Goal: Task Accomplishment & Management: Use online tool/utility

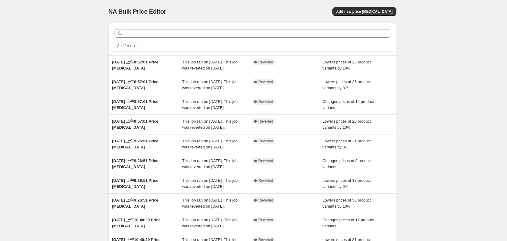
click at [447, 63] on div "NA Bulk Price Editor. This page is ready NA Bulk Price Editor Add new price [ME…" at bounding box center [252, 156] width 505 height 312
click at [368, 15] on button "Add new price [MEDICAL_DATA]" at bounding box center [364, 11] width 64 height 8
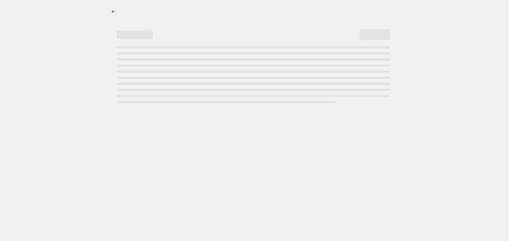
select select "percentage"
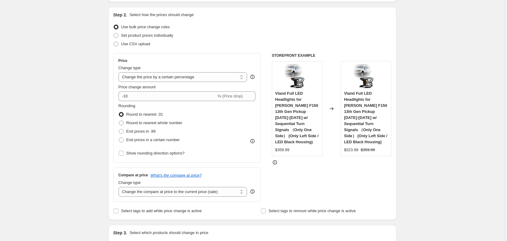
scroll to position [61, 0]
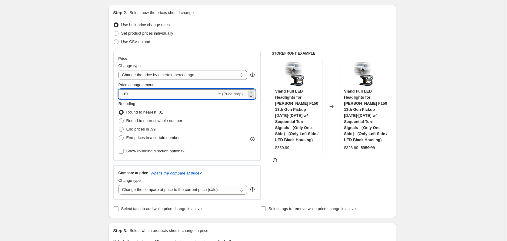
drag, startPoint x: 125, startPoint y: 93, endPoint x: 141, endPoint y: 94, distance: 16.1
click at [141, 94] on input "-10" at bounding box center [167, 94] width 98 height 10
type input "-5"
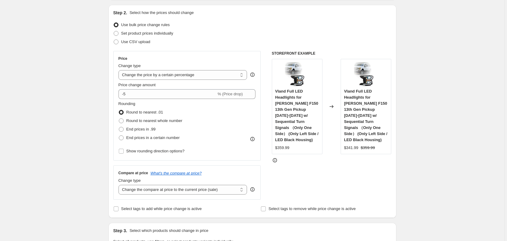
click at [231, 105] on div "Rounding Round to nearest .01 Round to nearest whole number End prices in .99 E…" at bounding box center [186, 121] width 137 height 41
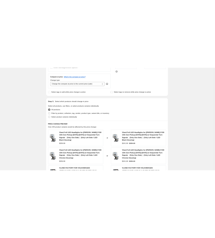
scroll to position [91, 0]
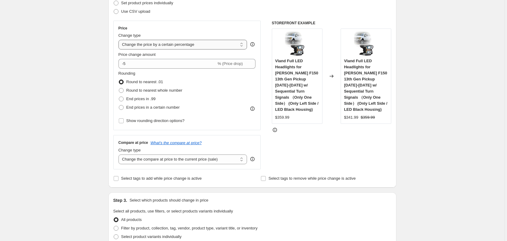
click at [178, 44] on select "Change the price to a certain amount Change the price by a certain amount Chang…" at bounding box center [182, 45] width 129 height 10
click at [91, 171] on div "Create new price [MEDICAL_DATA]. This page is ready Create new price [MEDICAL_D…" at bounding box center [252, 235] width 505 height 652
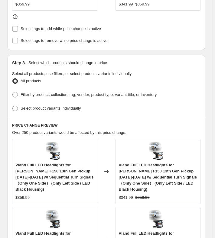
scroll to position [364, 0]
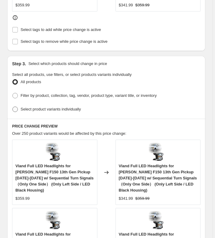
click at [76, 107] on span "Select product variants individually" at bounding box center [51, 109] width 60 height 5
click at [13, 106] on input "Select product variants individually" at bounding box center [12, 106] width 0 height 0
radio input "true"
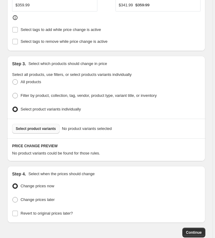
click at [48, 126] on span "Select product variants" at bounding box center [36, 128] width 40 height 5
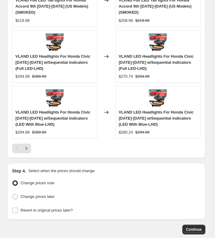
scroll to position [677, 0]
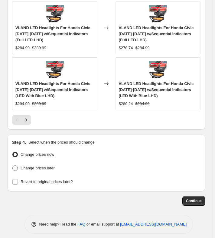
click at [50, 167] on label "Change prices later" at bounding box center [33, 168] width 43 height 8
click at [13, 165] on input "Change prices later" at bounding box center [12, 165] width 0 height 0
radio input "true"
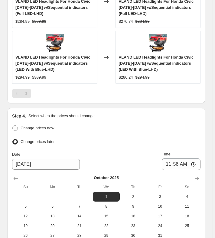
scroll to position [738, 0]
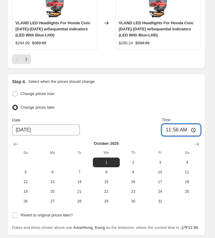
click at [178, 126] on input "11:56" at bounding box center [181, 130] width 39 height 12
type input "00:00"
click at [142, 110] on div "Change prices now Change prices later Date [DATE] Time 00:00 [DATE] Su Mo Tu We…" at bounding box center [106, 147] width 189 height 116
click at [46, 212] on span "Revert to original prices later?" at bounding box center [47, 214] width 52 height 5
click at [18, 212] on input "Revert to original prices later?" at bounding box center [14, 214] width 5 height 5
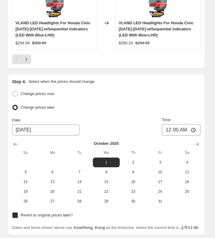
checkbox input "true"
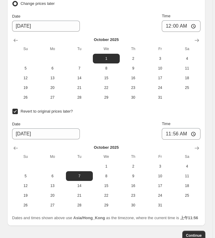
scroll to position [859, 0]
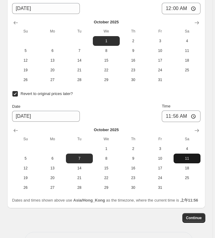
click at [183, 156] on span "11" at bounding box center [187, 158] width 22 height 5
type input "[DATE]"
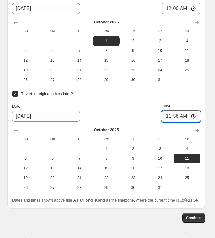
click at [178, 111] on input "11:56" at bounding box center [181, 116] width 39 height 12
type input "06:30"
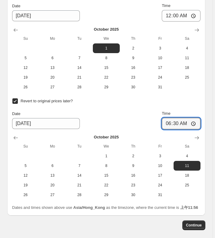
scroll to position [882, 0]
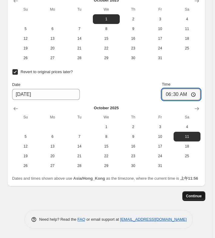
click at [205, 194] on button "Continue" at bounding box center [194, 196] width 23 height 10
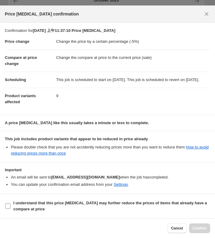
click at [34, 200] on span "I understand that this price [MEDICAL_DATA] may further reduce the prices of it…" at bounding box center [111, 206] width 197 height 12
click at [11, 203] on input "I understand that this price [MEDICAL_DATA] may further reduce the prices of it…" at bounding box center [7, 205] width 5 height 5
checkbox input "true"
click at [200, 221] on div "Cancel Confirm" at bounding box center [107, 228] width 215 height 20
click at [198, 222] on div "Cancel Confirm" at bounding box center [107, 228] width 215 height 20
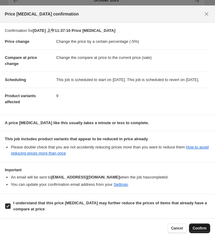
click at [198, 223] on button "Confirm" at bounding box center [199, 228] width 21 height 10
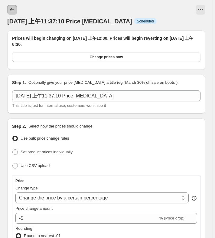
click at [8, 8] on button "Price change jobs" at bounding box center [12, 10] width 10 height 10
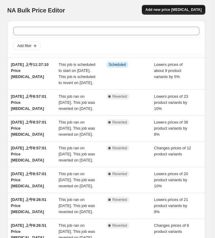
click at [174, 9] on span "Add new price [MEDICAL_DATA]" at bounding box center [174, 9] width 56 height 5
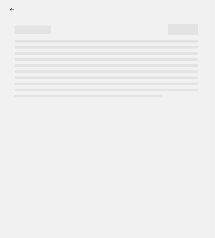
select select "percentage"
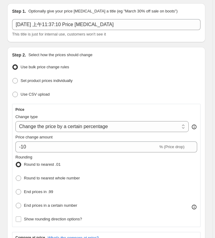
scroll to position [61, 0]
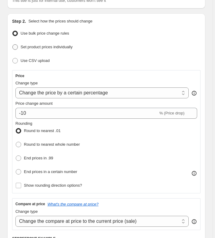
click at [47, 48] on span "Set product prices individually" at bounding box center [47, 47] width 52 height 5
click at [13, 45] on input "Set product prices individually" at bounding box center [12, 44] width 0 height 0
radio input "true"
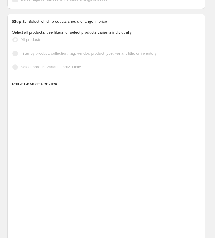
scroll to position [152, 0]
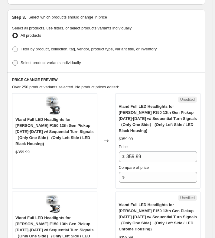
click at [52, 64] on label "Select product variants individually" at bounding box center [46, 62] width 69 height 8
click at [13, 60] on input "Select product variants individually" at bounding box center [12, 60] width 0 height 0
radio input "true"
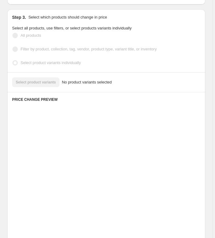
scroll to position [138, 0]
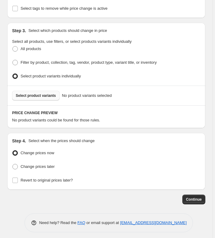
click at [39, 93] on span "Select product variants" at bounding box center [36, 95] width 40 height 5
click at [45, 96] on button "Select product variants" at bounding box center [36, 96] width 48 height 10
